Goal: Obtain resource: Download file/media

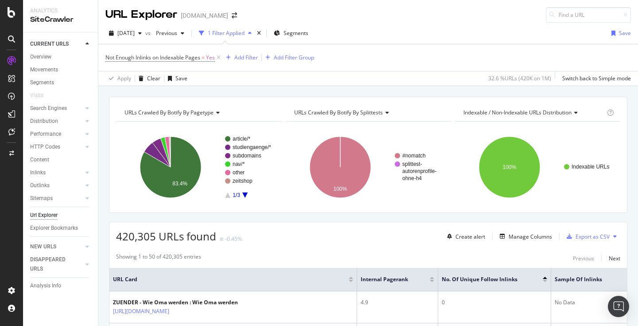
click at [45, 56] on div "Overview" at bounding box center [40, 56] width 21 height 9
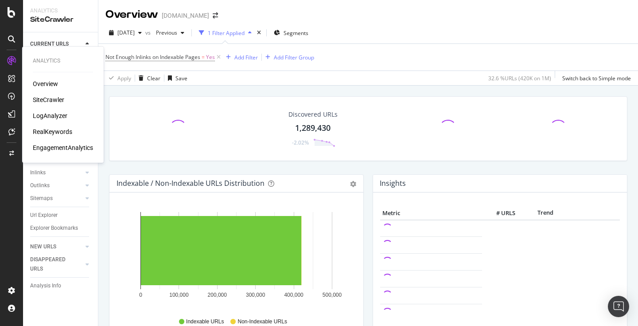
click at [47, 82] on div "Overview" at bounding box center [45, 83] width 25 height 9
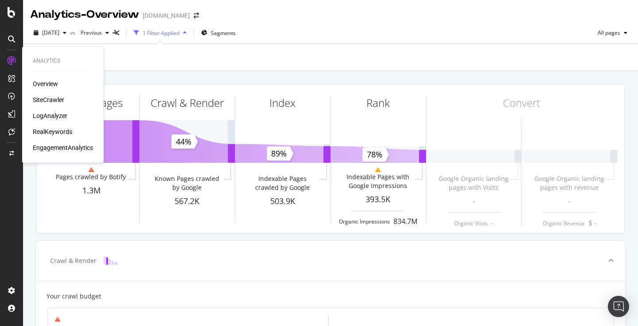
click at [45, 117] on div "LogAnalyzer" at bounding box center [50, 115] width 35 height 9
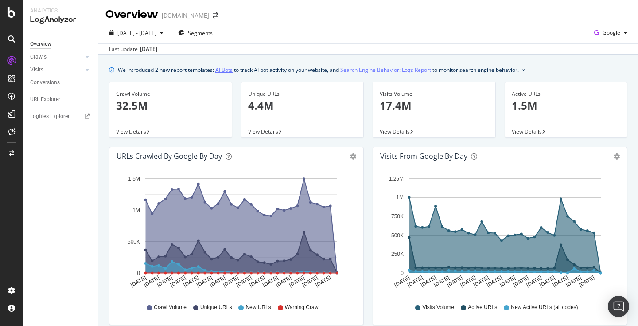
click at [225, 70] on link "AI Bots" at bounding box center [223, 69] width 17 height 9
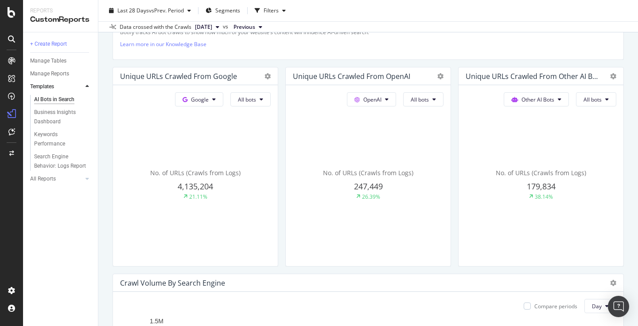
scroll to position [204, 0]
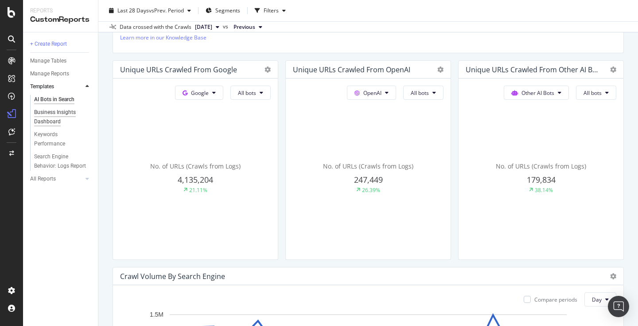
click at [68, 112] on div "Business Insights Dashboard" at bounding box center [59, 117] width 51 height 19
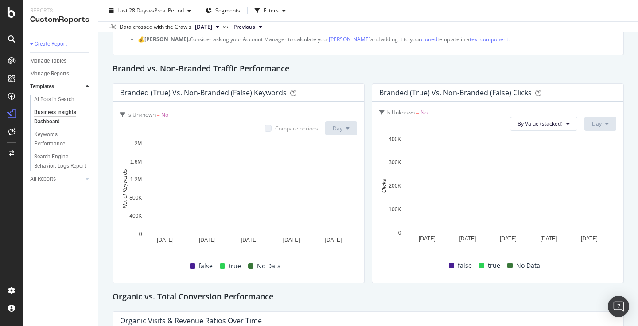
scroll to position [107, 0]
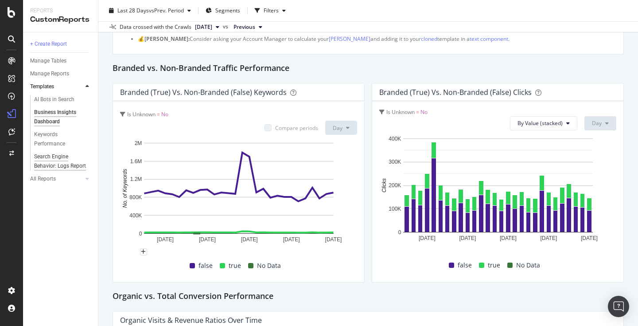
click at [64, 167] on div "Search Engine Behavior: Logs Report" at bounding box center [60, 161] width 52 height 19
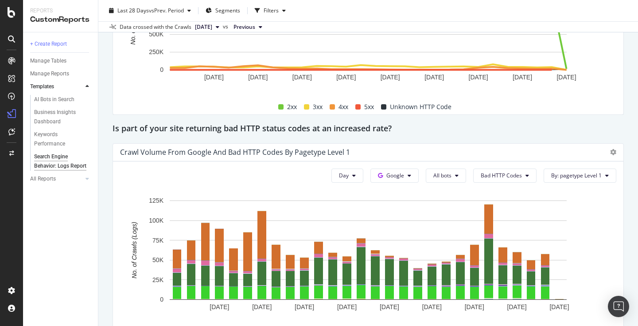
scroll to position [1234, 0]
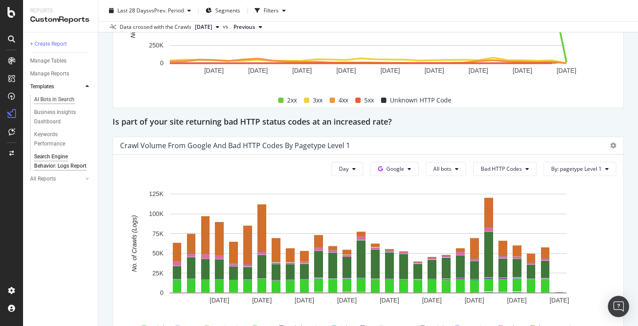
click at [51, 98] on div "AI Bots in Search" at bounding box center [54, 99] width 40 height 9
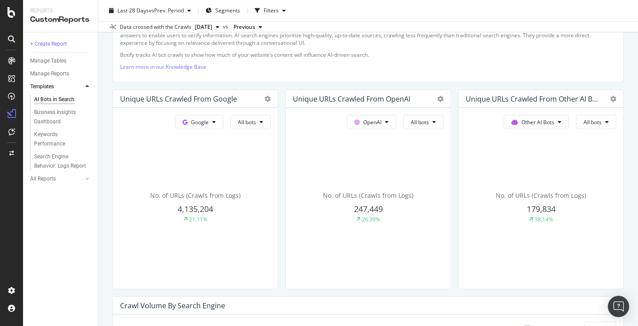
scroll to position [179, 0]
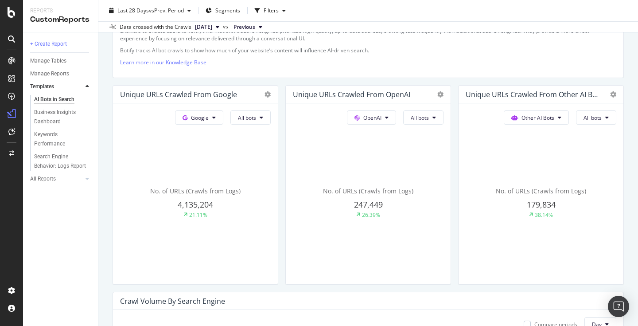
click at [227, 219] on div "No. of URLs (Crawls from Logs) 4,135,204 21.11%" at bounding box center [195, 202] width 151 height 149
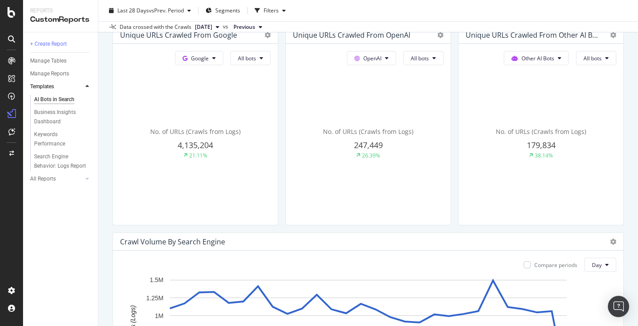
scroll to position [191, 0]
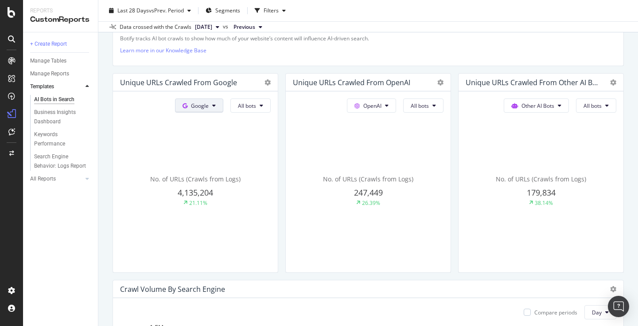
click at [204, 105] on span "Google" at bounding box center [200, 106] width 18 height 8
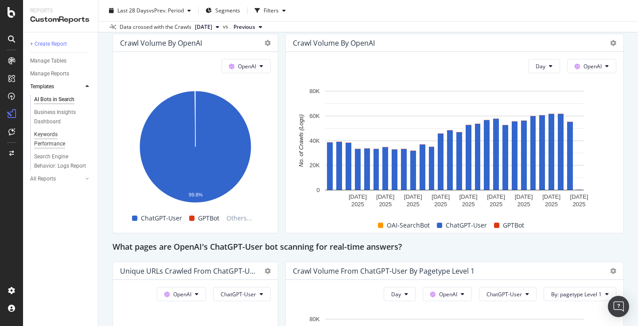
scroll to position [789, 0]
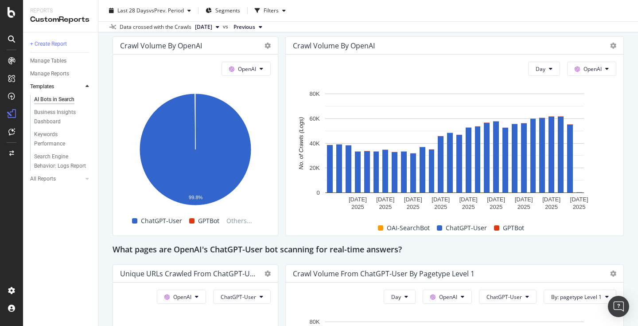
click at [617, 43] on div "Crawl Volume by OpenAI" at bounding box center [454, 46] width 337 height 18
click at [613, 47] on icon at bounding box center [613, 46] width 6 height 6
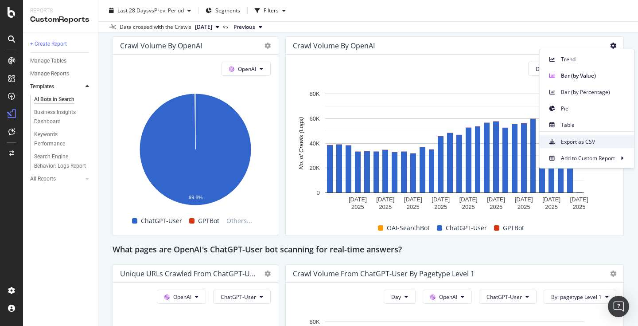
click at [597, 145] on span "Export as CSV" at bounding box center [594, 142] width 66 height 8
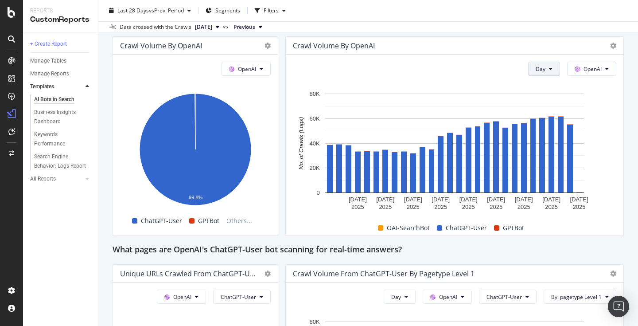
click at [547, 70] on button "Day" at bounding box center [544, 69] width 32 height 14
click at [551, 100] on span "Week" at bounding box center [544, 103] width 16 height 8
